Goal: Task Accomplishment & Management: Manage account settings

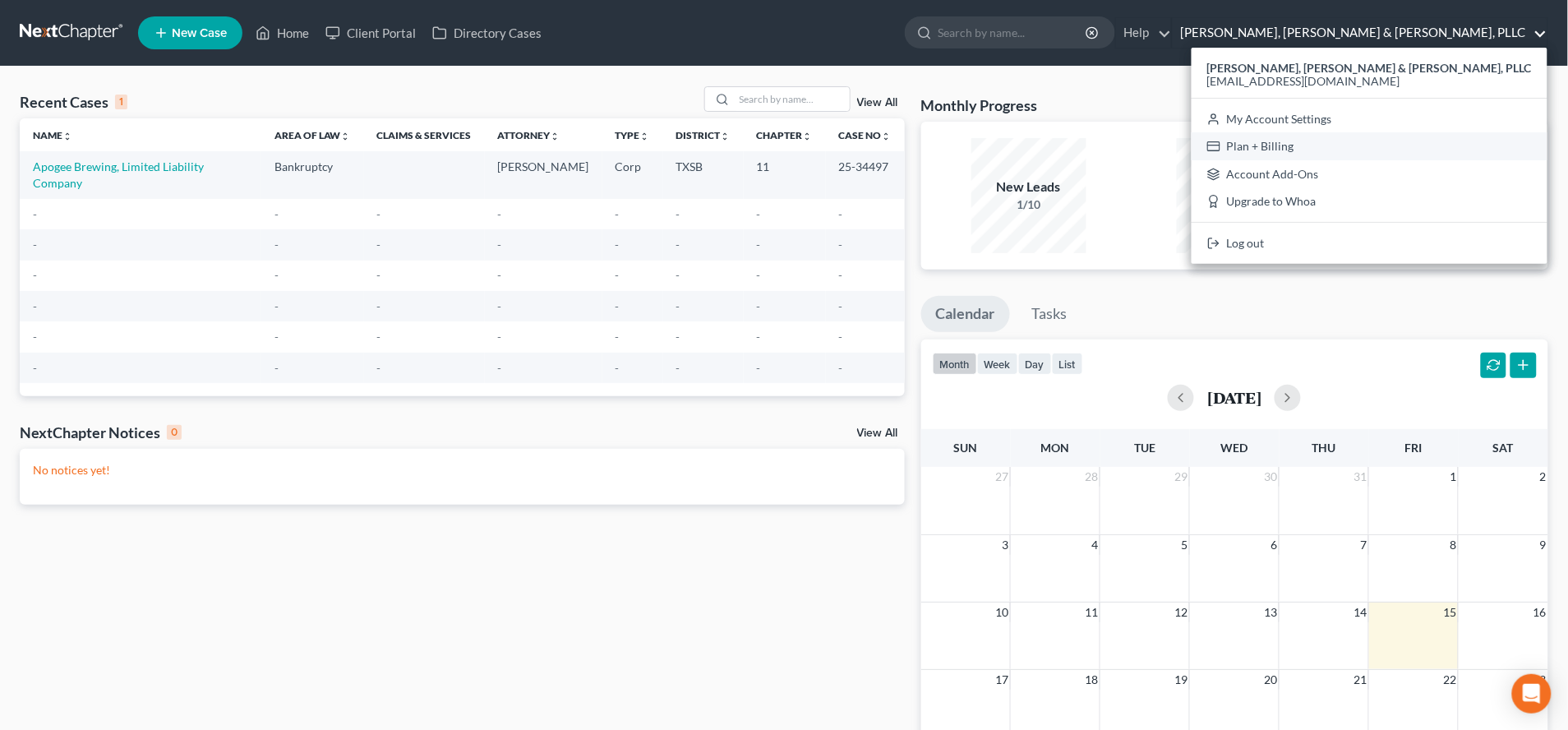
click at [1381, 143] on link "Plan + Billing" at bounding box center [1369, 146] width 356 height 28
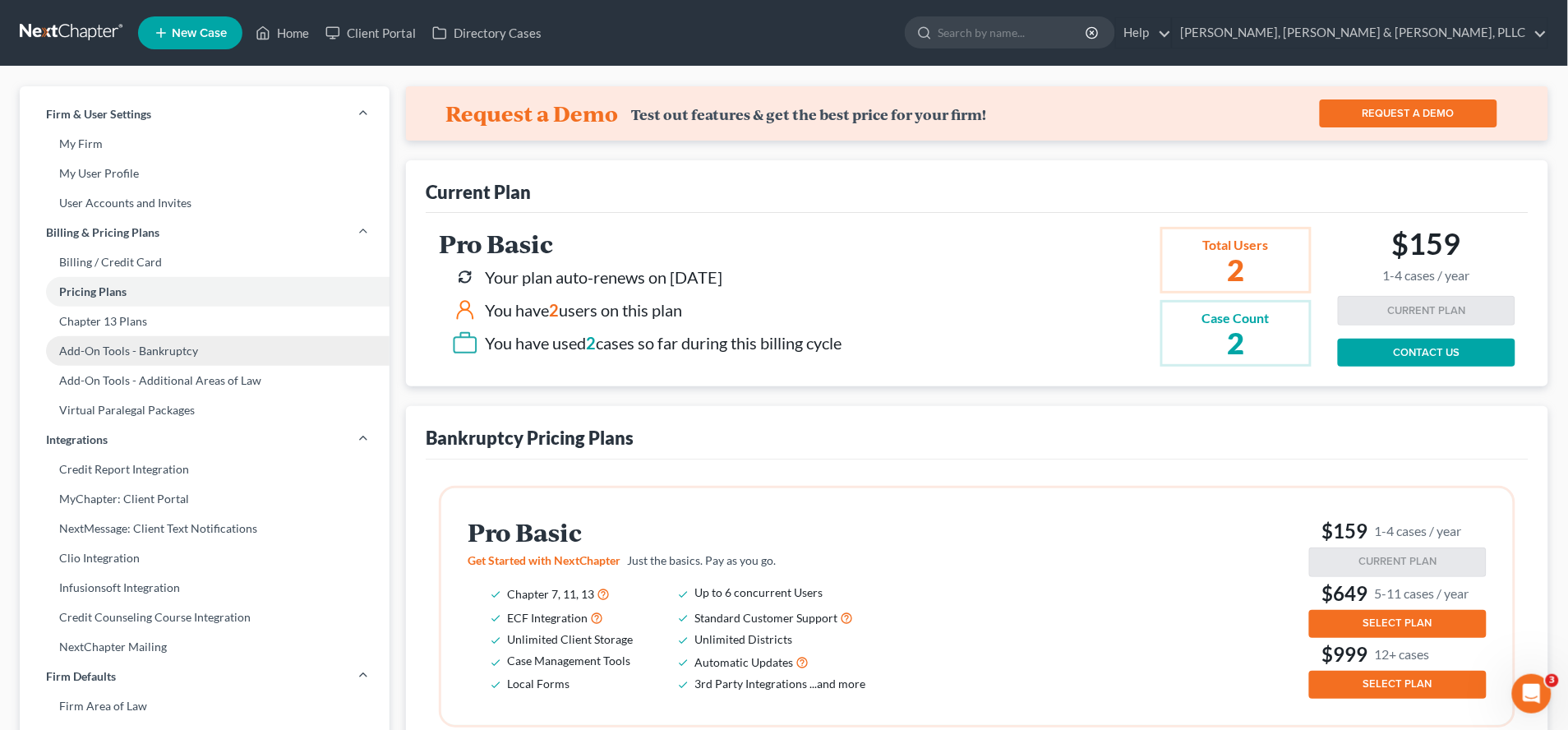
click at [154, 358] on link "Add-On Tools - Bankruptcy" at bounding box center [204, 351] width 369 height 30
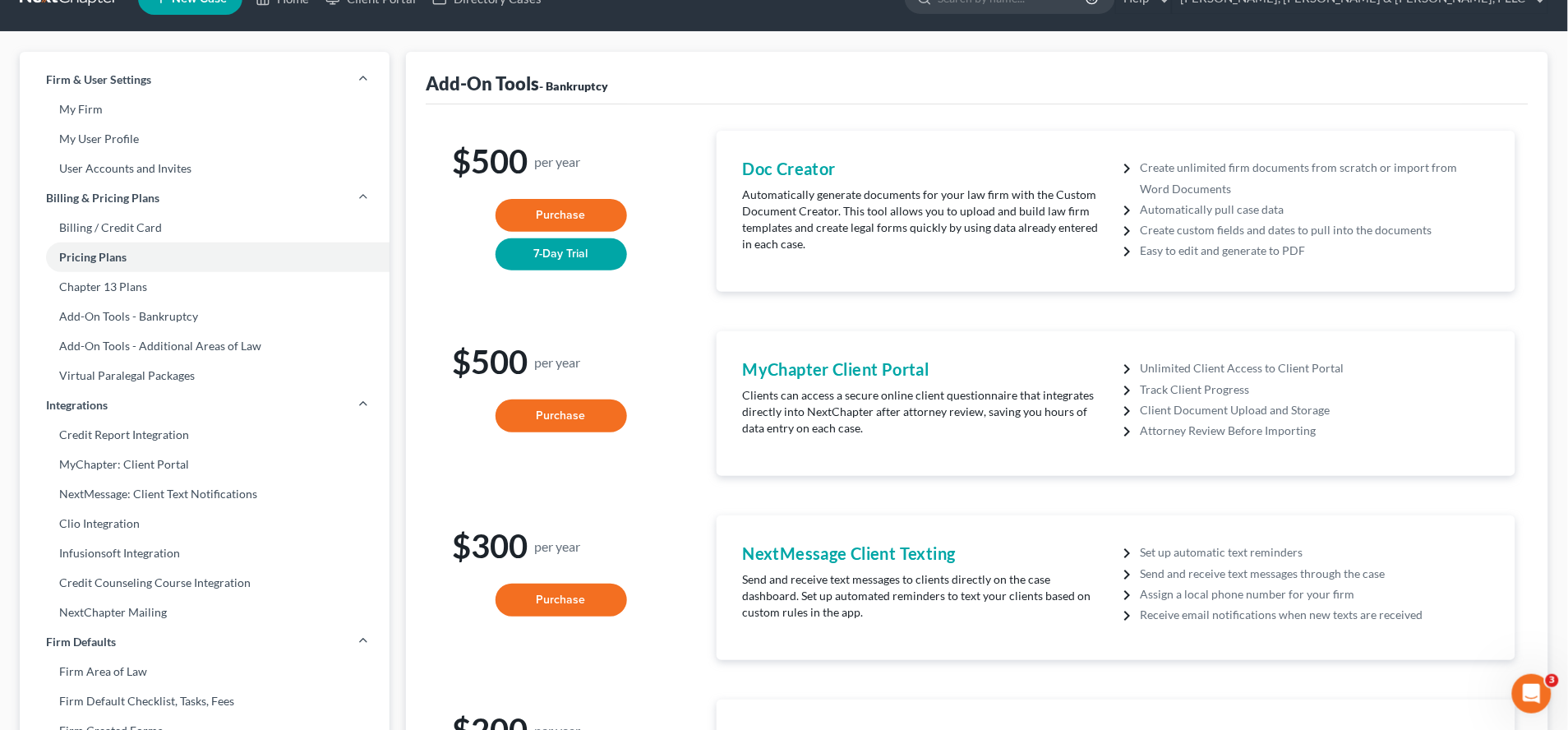
scroll to position [33, 0]
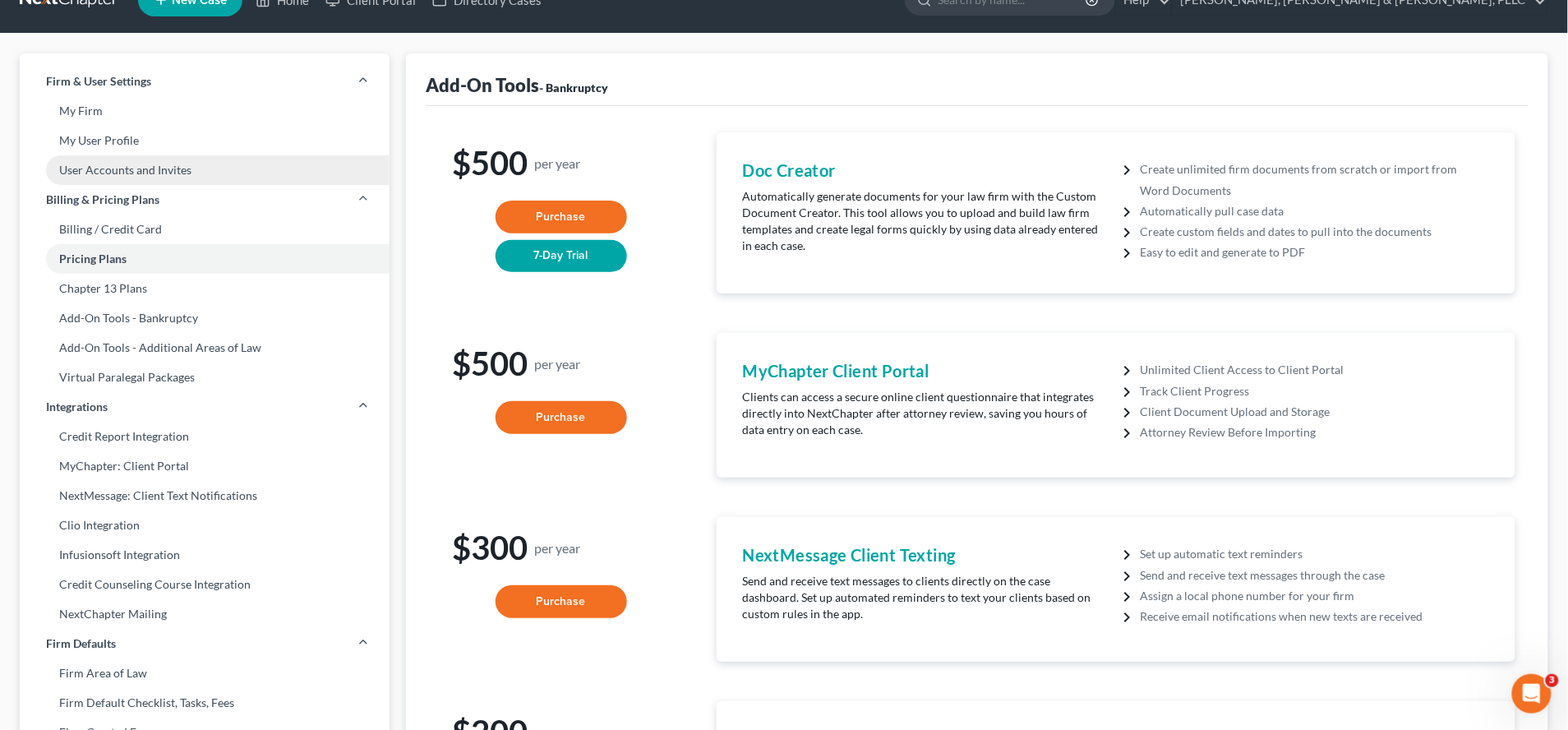
click at [135, 169] on link "User Accounts and Invites" at bounding box center [204, 170] width 369 height 30
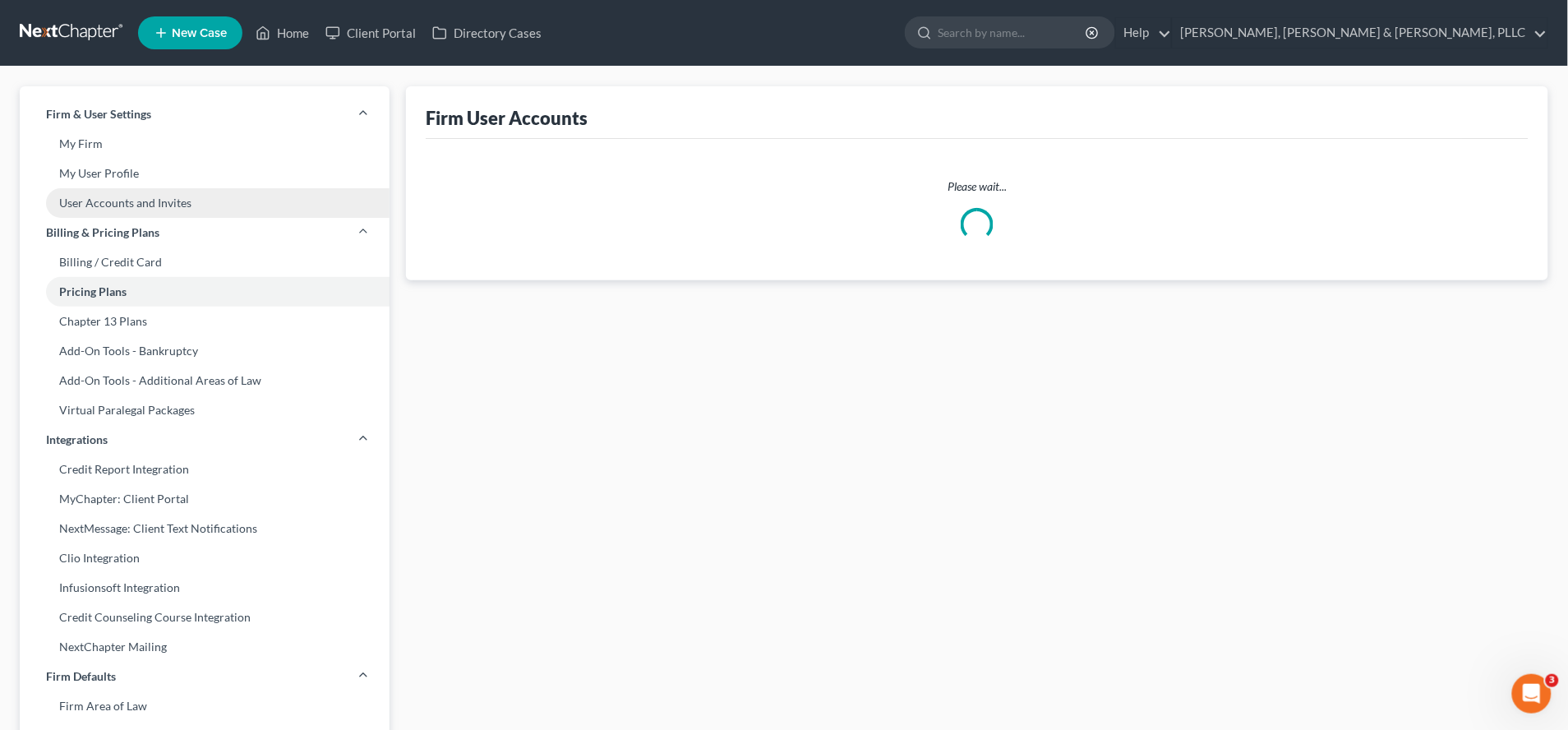
select select "0"
